Goal: Task Accomplishment & Management: Use online tool/utility

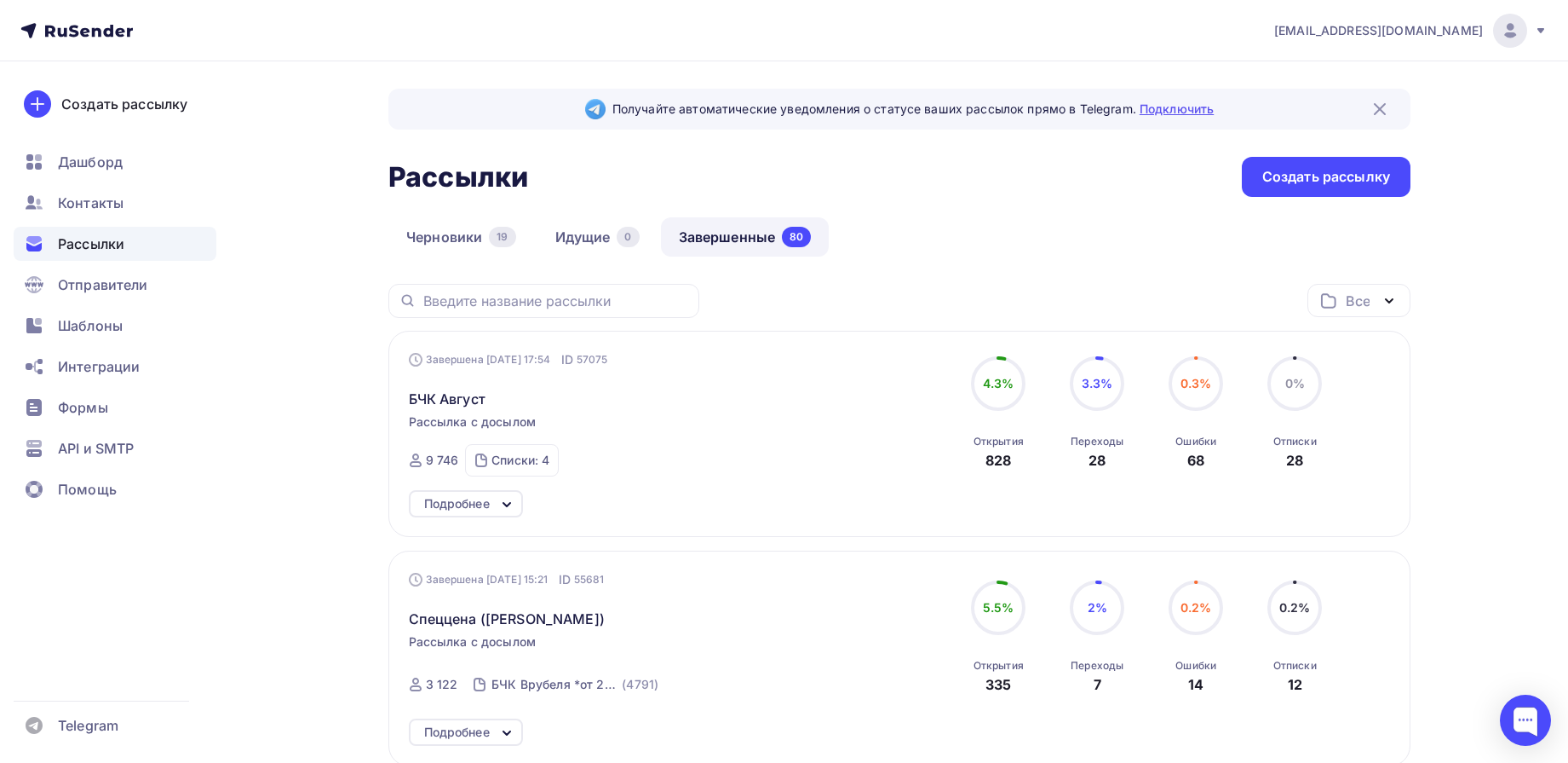
click at [1165, 103] on link "Подключить" at bounding box center [1177, 109] width 74 height 15
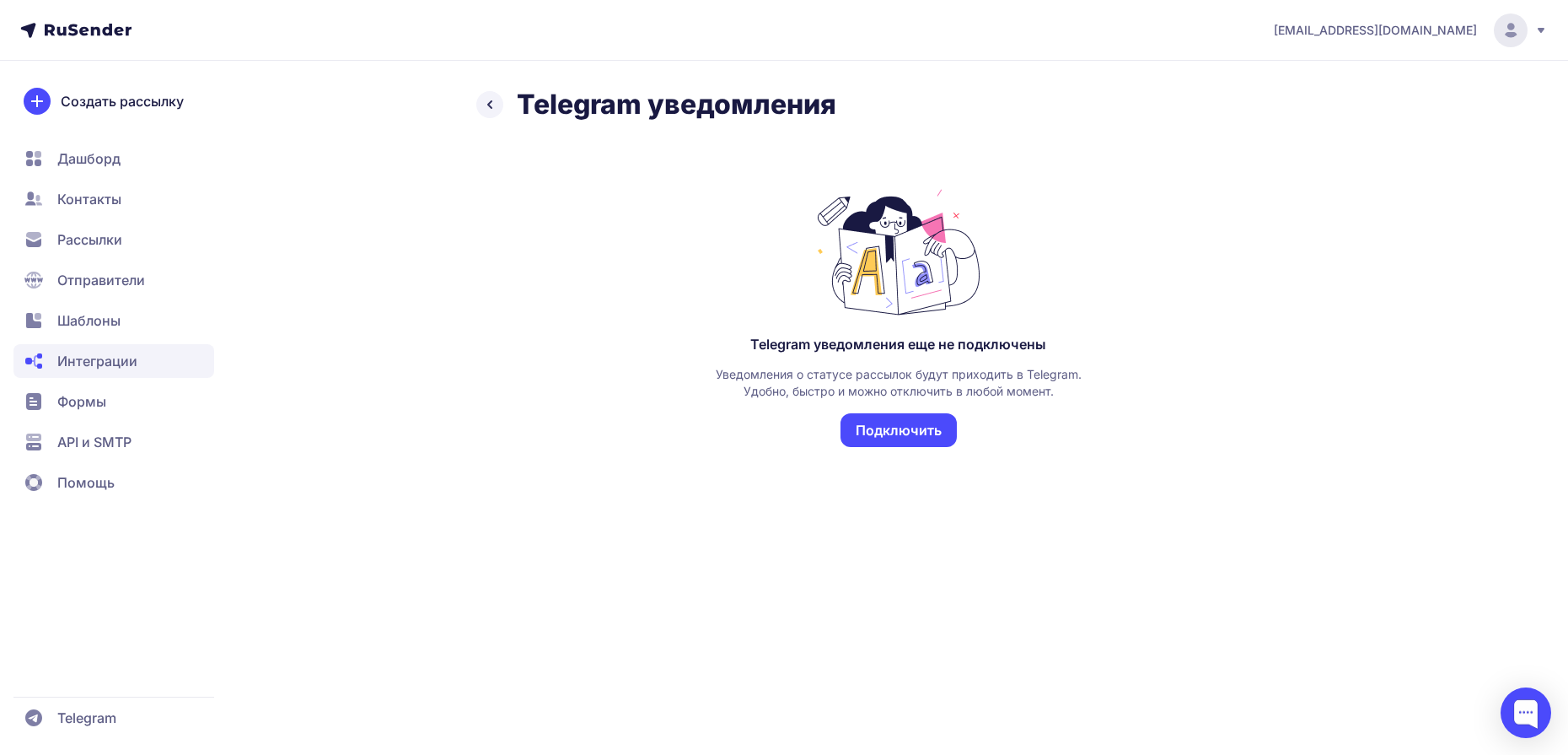
click at [913, 434] on button "Подключить" at bounding box center [898, 430] width 116 height 34
click at [1011, 556] on div "marketing@fizkultura.info Telegram уведомления Telegram уведомления еще не подк…" at bounding box center [784, 377] width 1568 height 755
click at [114, 162] on span "Дашборд" at bounding box center [88, 158] width 63 height 20
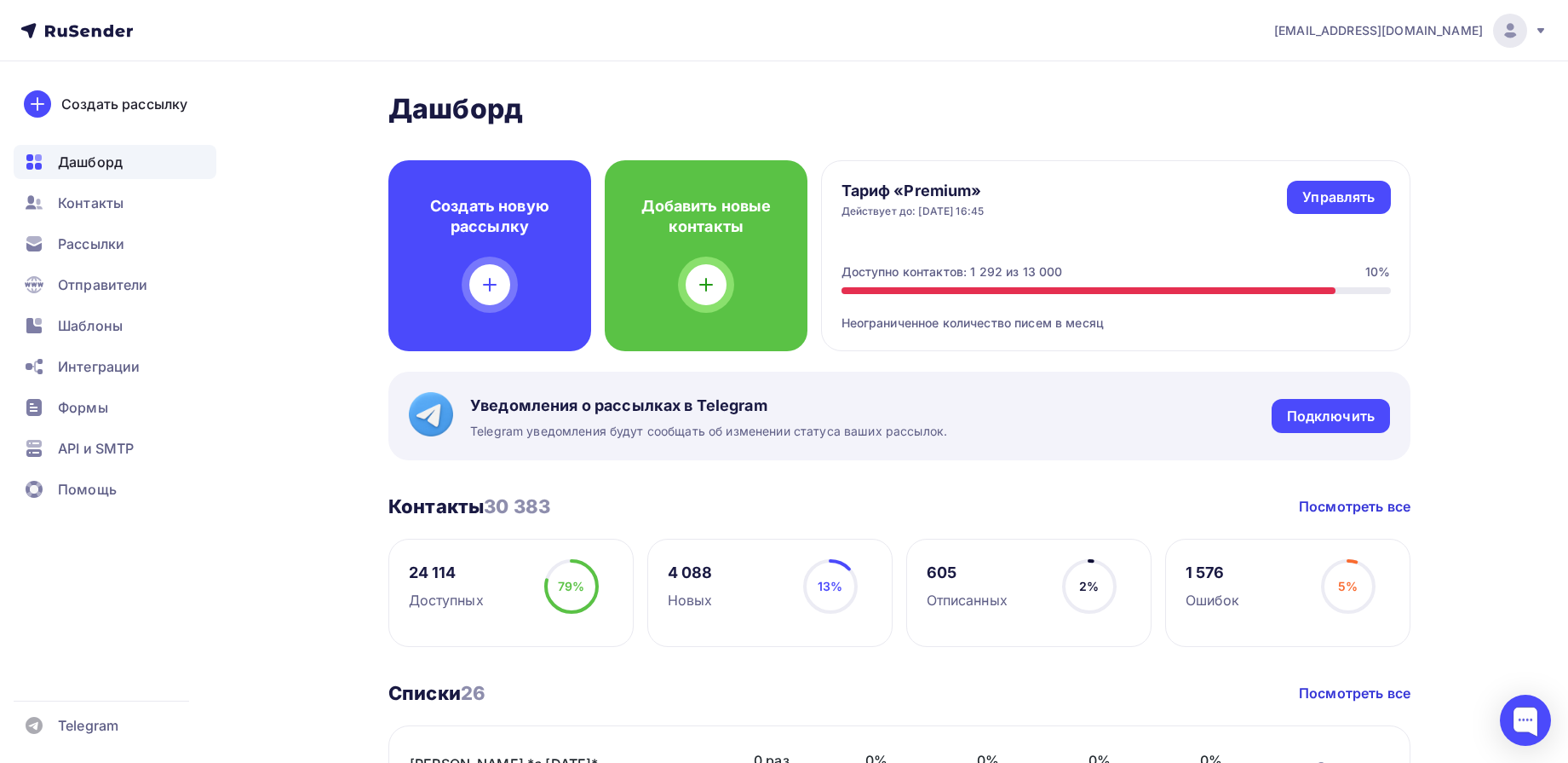
drag, startPoint x: 1472, startPoint y: 411, endPoint x: 1460, endPoint y: 407, distance: 12.6
click at [1228, 118] on h2 "Дашборд" at bounding box center [900, 109] width 1023 height 34
